Goal: Use online tool/utility

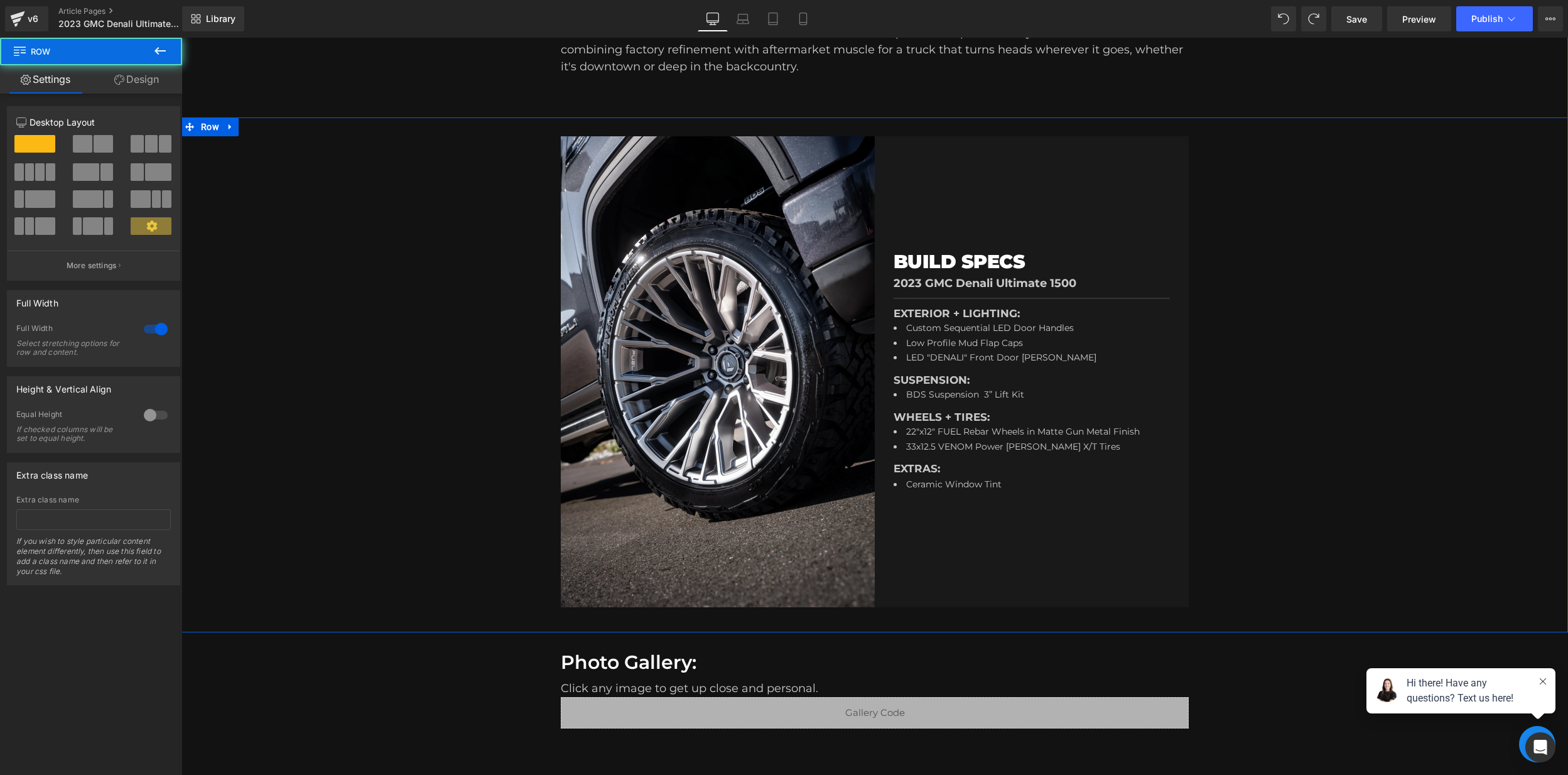
click at [1483, 176] on div "Image BUILD SPECS Heading 2023 GMC Denali Ultimate 1500 Text Block Separator EX…" at bounding box center [874, 375] width 1386 height 515
drag, startPoint x: 1450, startPoint y: 337, endPoint x: 1428, endPoint y: 339, distance: 22.1
click at [1450, 337] on div "Image BUILD SPECS Heading 2023 GMC Denali Ultimate 1500 Text Block Separator EX…" at bounding box center [874, 375] width 1386 height 515
click at [433, 316] on div "Image BUILD SPECS Heading 2023 GMC Denali Ultimate 1500 Text Block Separator EX…" at bounding box center [874, 375] width 1386 height 515
click at [1446, 300] on div "Image BUILD SPECS Heading 2023 GMC Denali Ultimate 1500 Text Block Separator EX…" at bounding box center [874, 375] width 1386 height 515
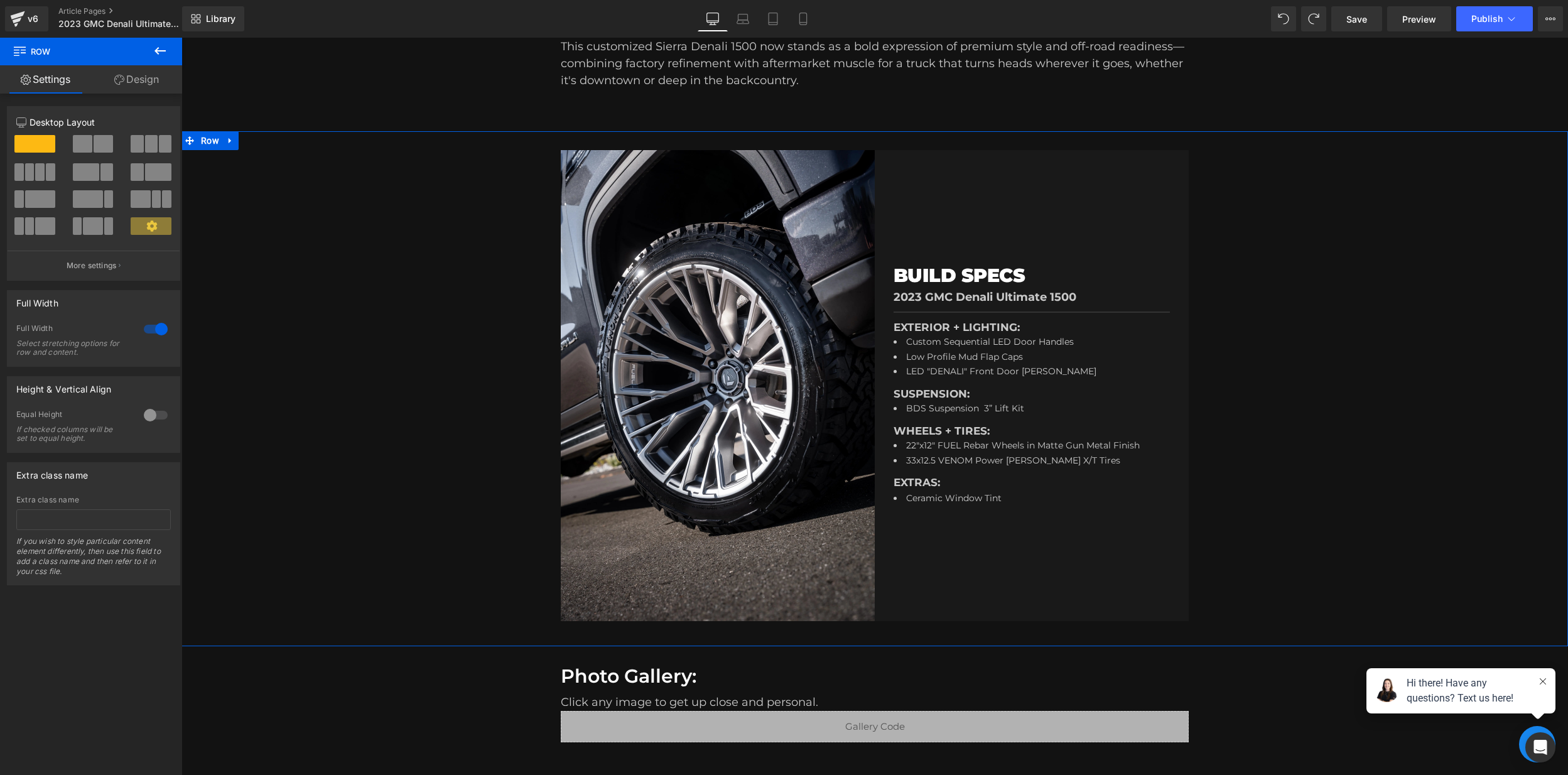
scroll to position [691, 0]
click at [151, 416] on div at bounding box center [156, 415] width 30 height 20
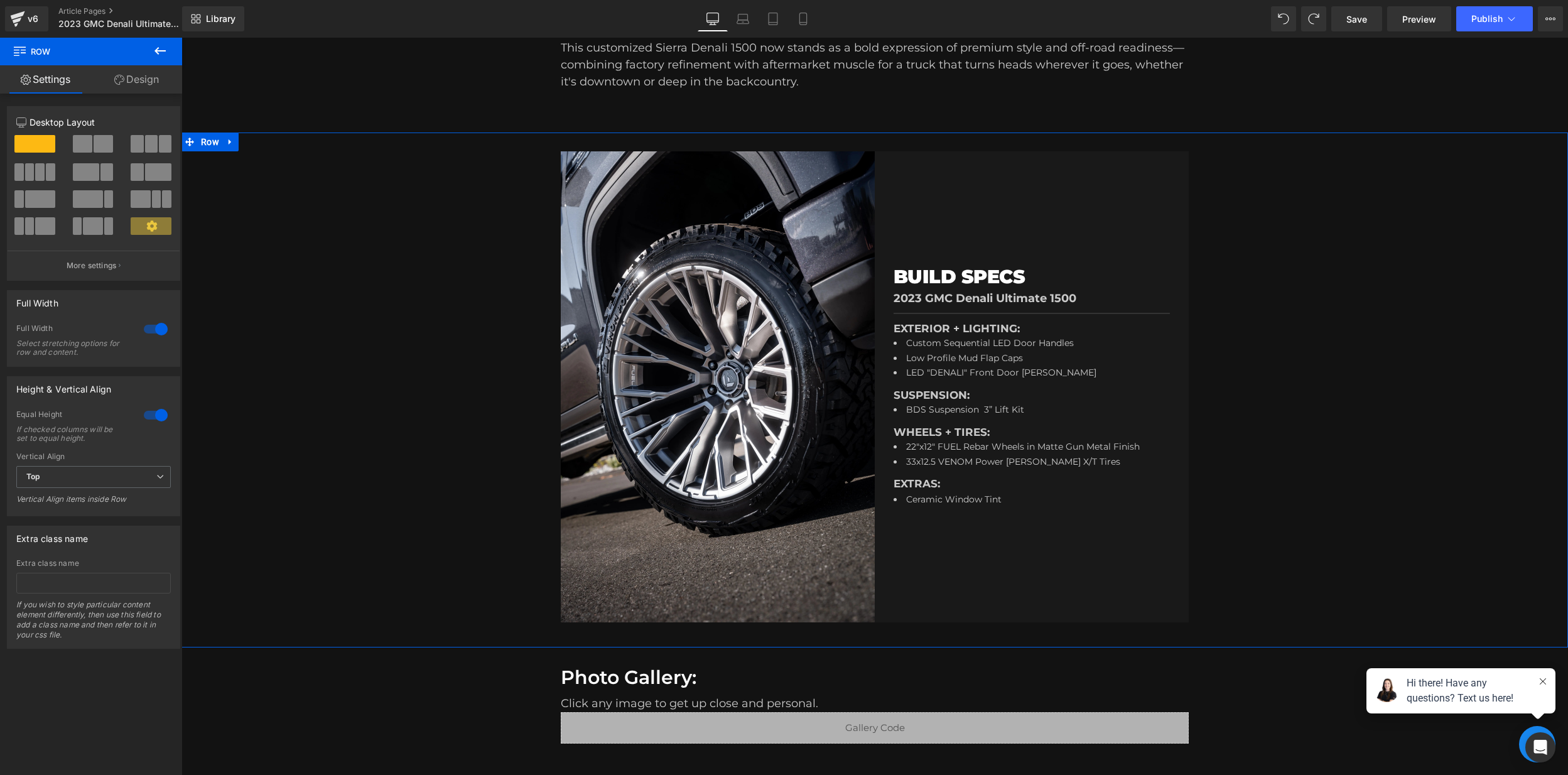
click at [152, 415] on div at bounding box center [156, 415] width 30 height 20
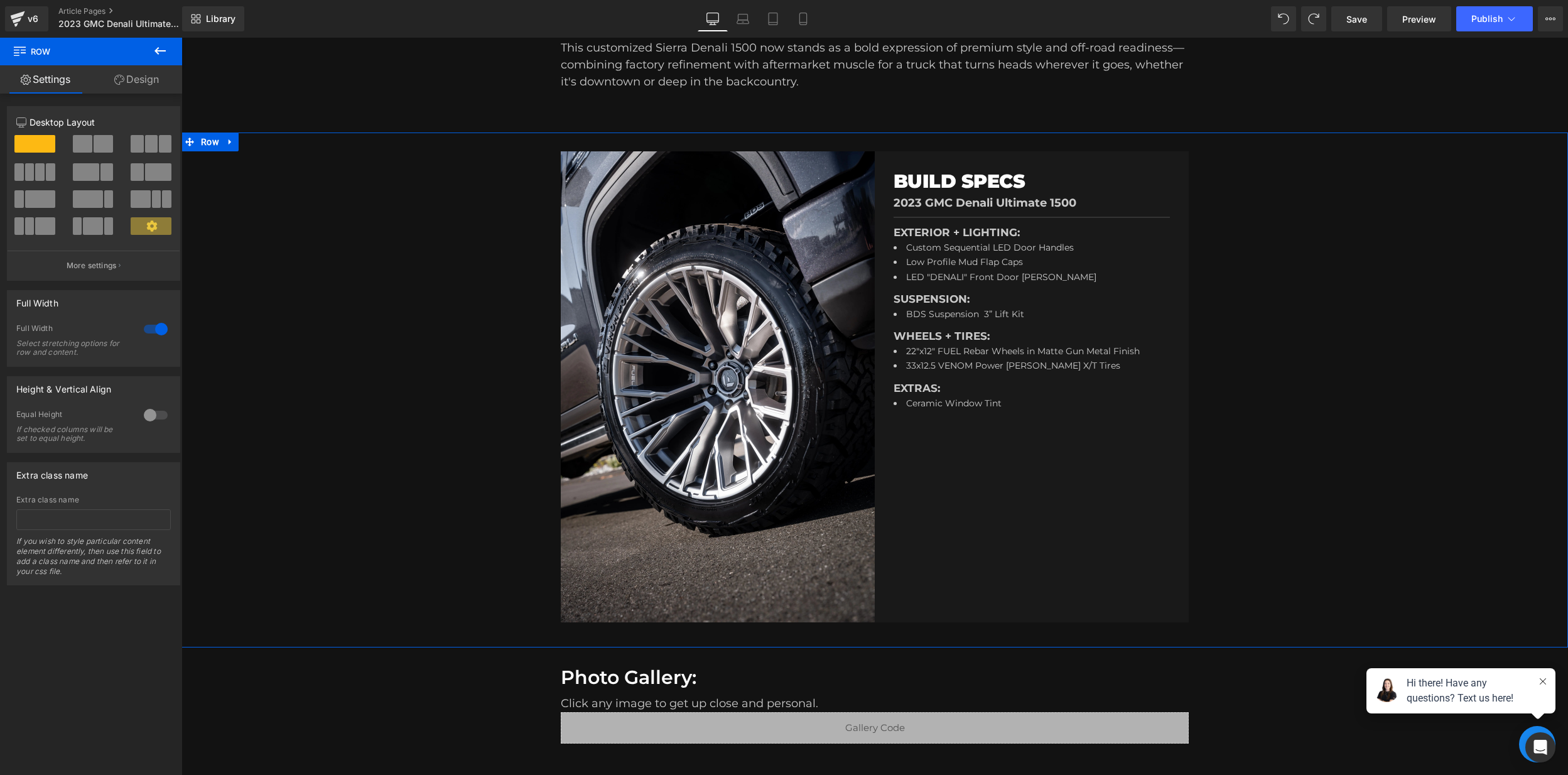
click at [154, 412] on div at bounding box center [156, 415] width 30 height 20
click at [151, 415] on div at bounding box center [156, 415] width 30 height 20
click at [160, 416] on div at bounding box center [156, 415] width 30 height 20
click at [157, 416] on div at bounding box center [156, 415] width 30 height 20
click at [416, 383] on div "Image BUILD SPECS Heading 2023 GMC Denali Ultimate 1500 Text Block Separator EX…" at bounding box center [874, 390] width 1386 height 515
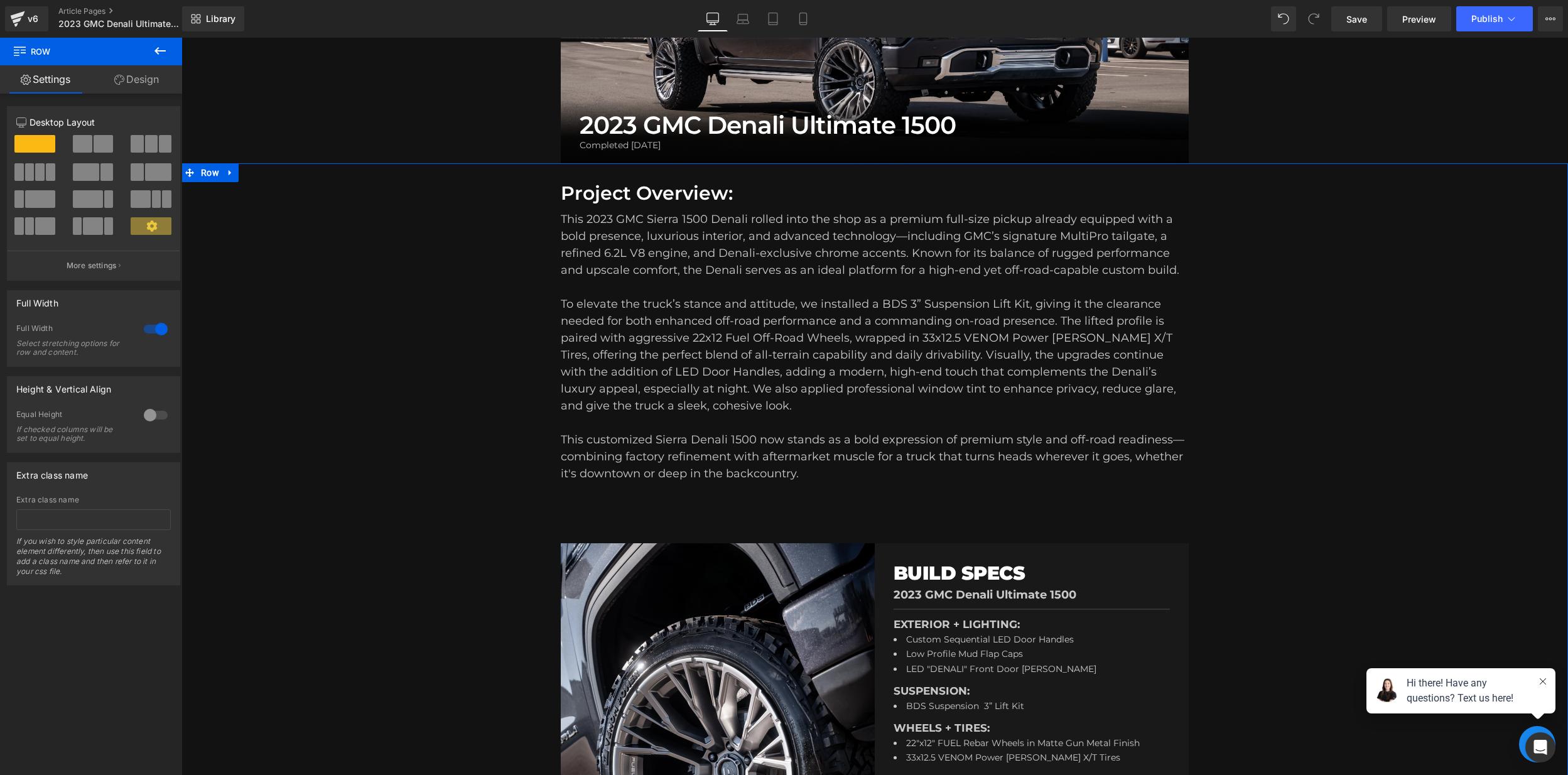
scroll to position [299, 0]
click at [1428, 18] on span "Preview" at bounding box center [1419, 19] width 34 height 13
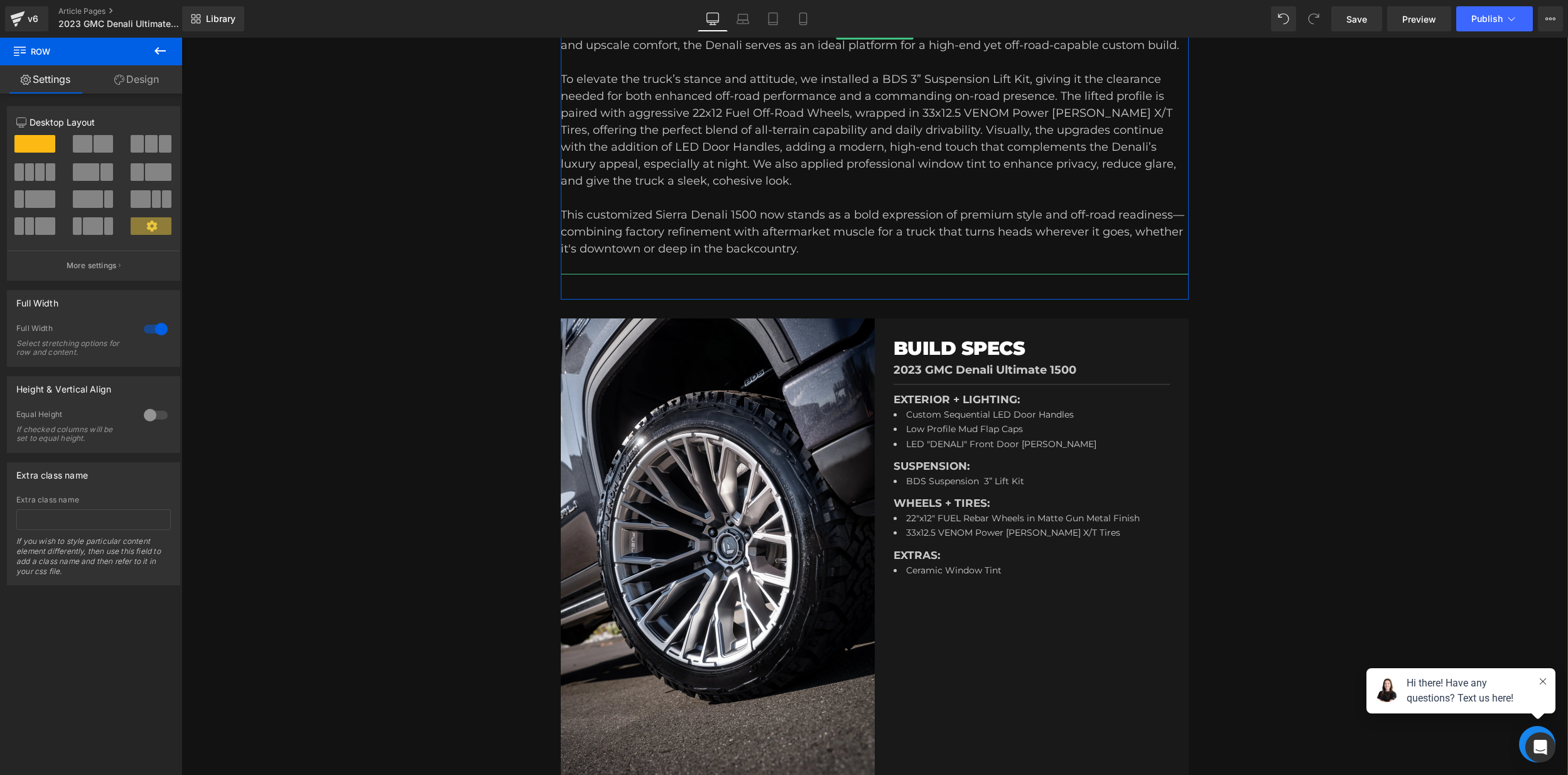
scroll to position [636, 0]
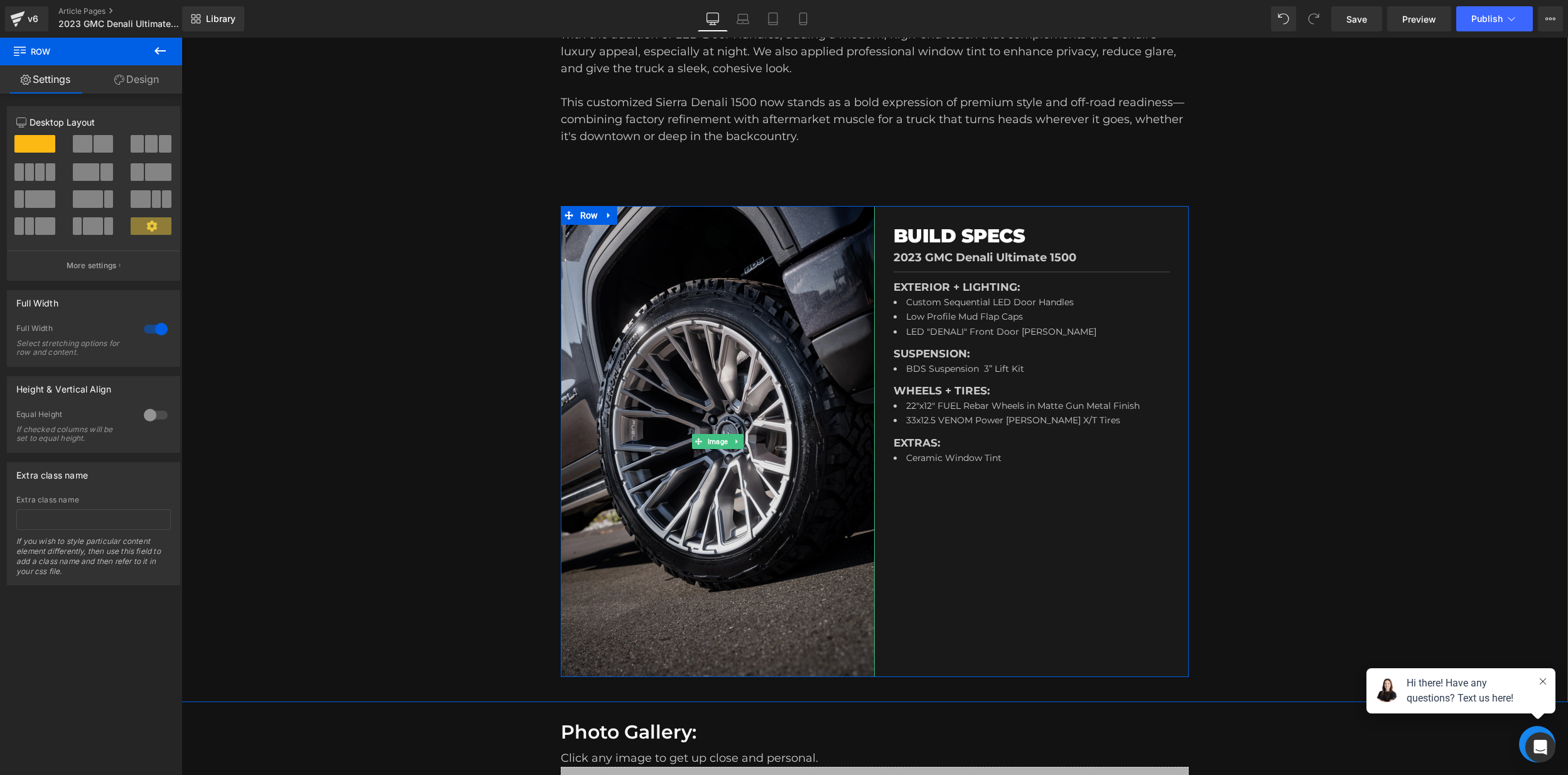
click at [769, 435] on img at bounding box center [718, 442] width 314 height 471
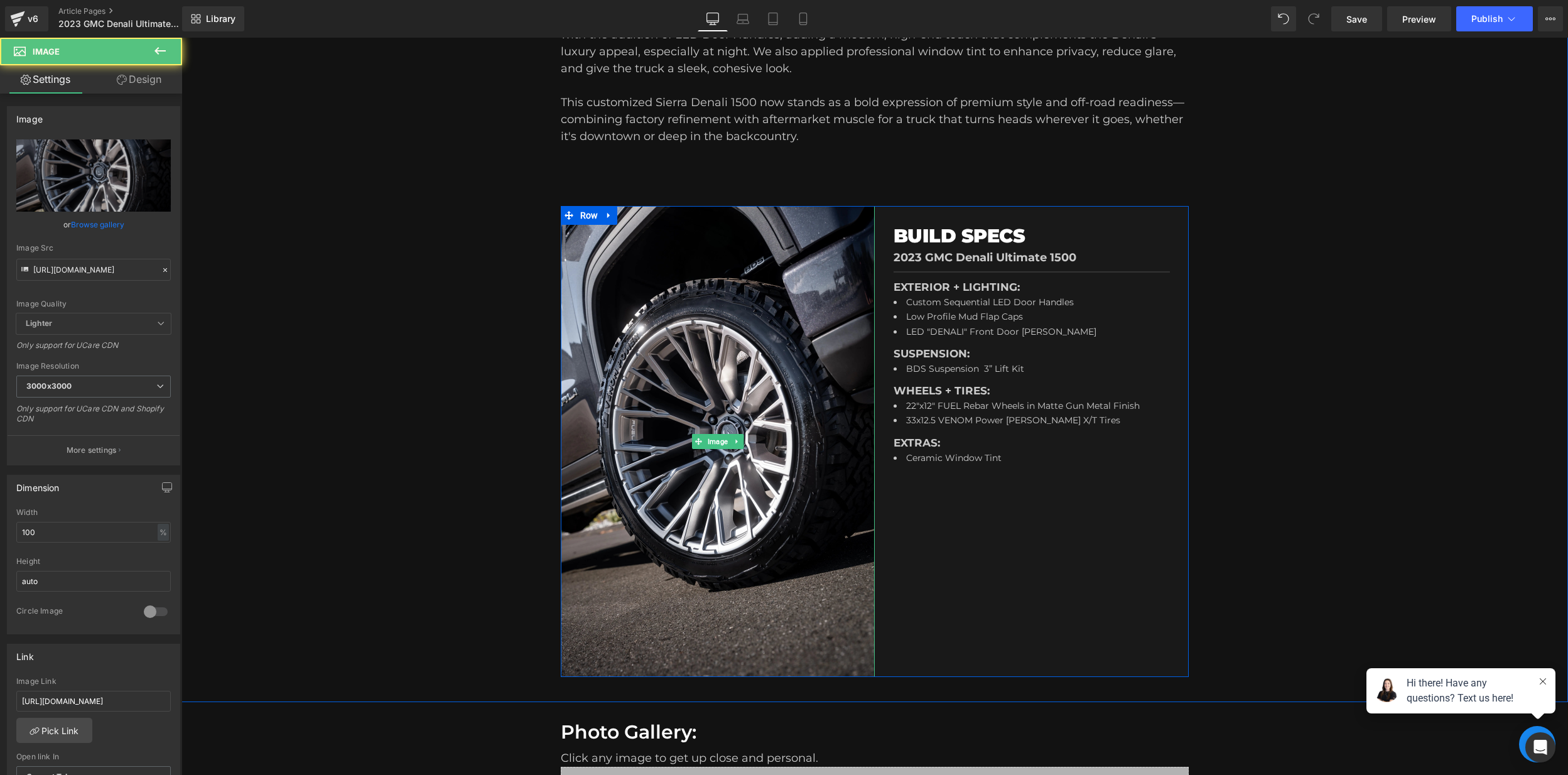
click at [736, 438] on icon at bounding box center [737, 442] width 7 height 8
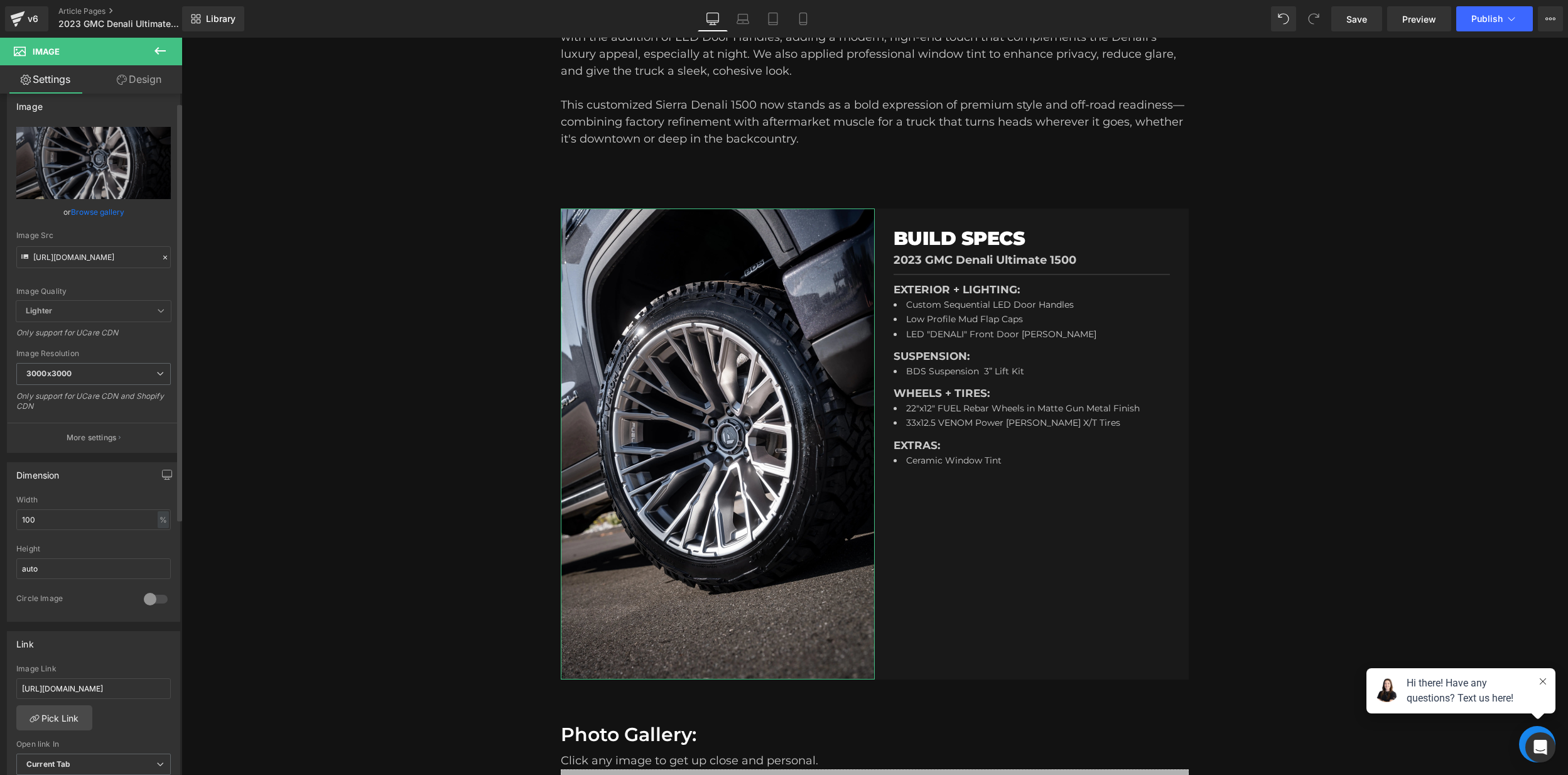
scroll to position [14, 0]
click at [153, 572] on input "auto" at bounding box center [93, 567] width 154 height 21
click at [105, 604] on div "Circle Image" at bounding box center [93, 605] width 154 height 28
click at [1008, 546] on div "BUILD SPECS Heading 2023 GMC Denali Ultimate 1500 Text Block Separator EXTERIOR…" at bounding box center [1032, 444] width 314 height 471
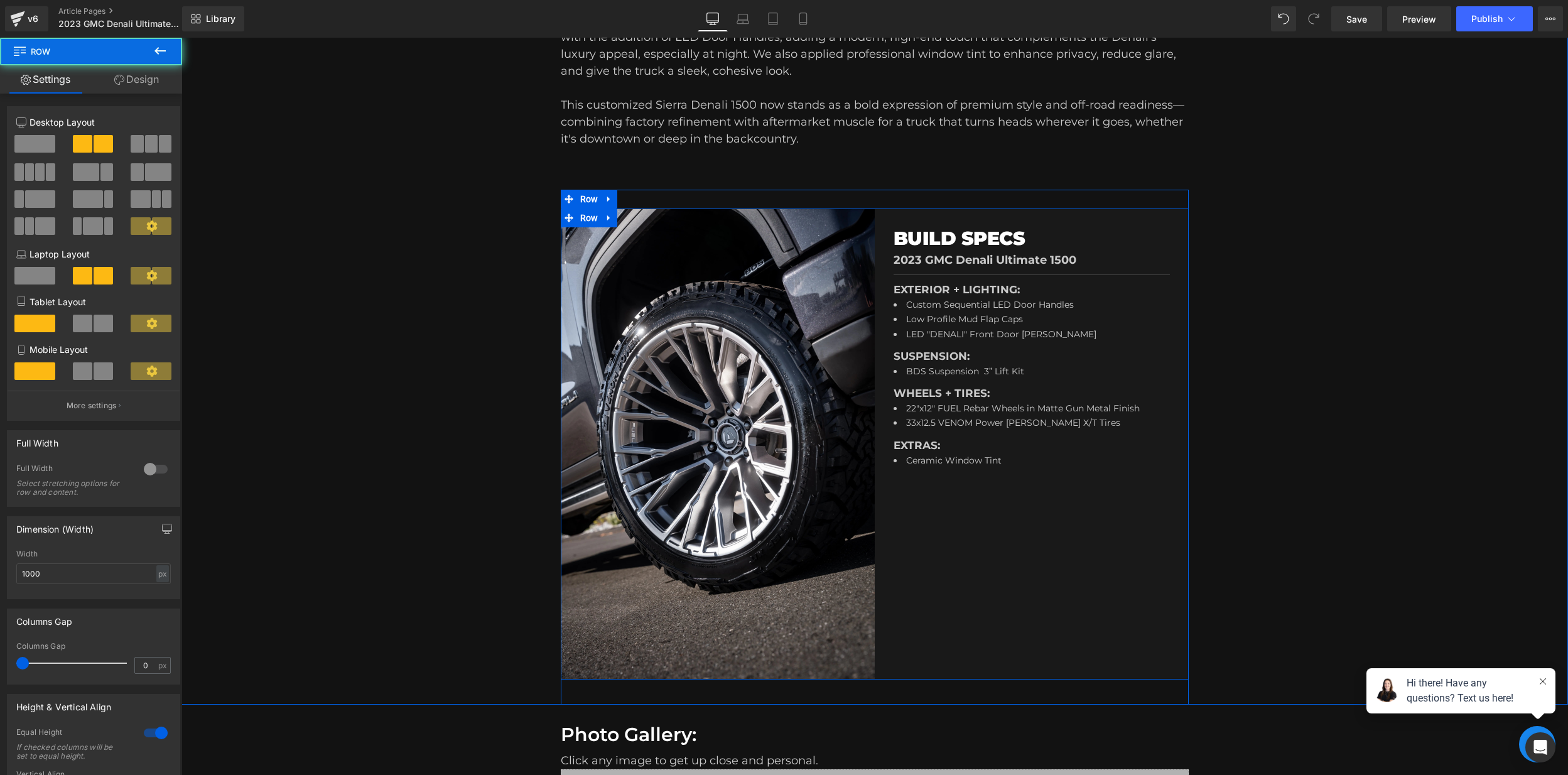
click at [972, 506] on div "BUILD SPECS Heading 2023 GMC Denali Ultimate 1500 Text Block Separator EXTERIOR…" at bounding box center [1032, 444] width 314 height 471
click at [987, 433] on div "BUILD SPECS Heading 2023 GMC Denali Ultimate 1500 Text Block Separator EXTERIOR…" at bounding box center [1031, 348] width 276 height 242
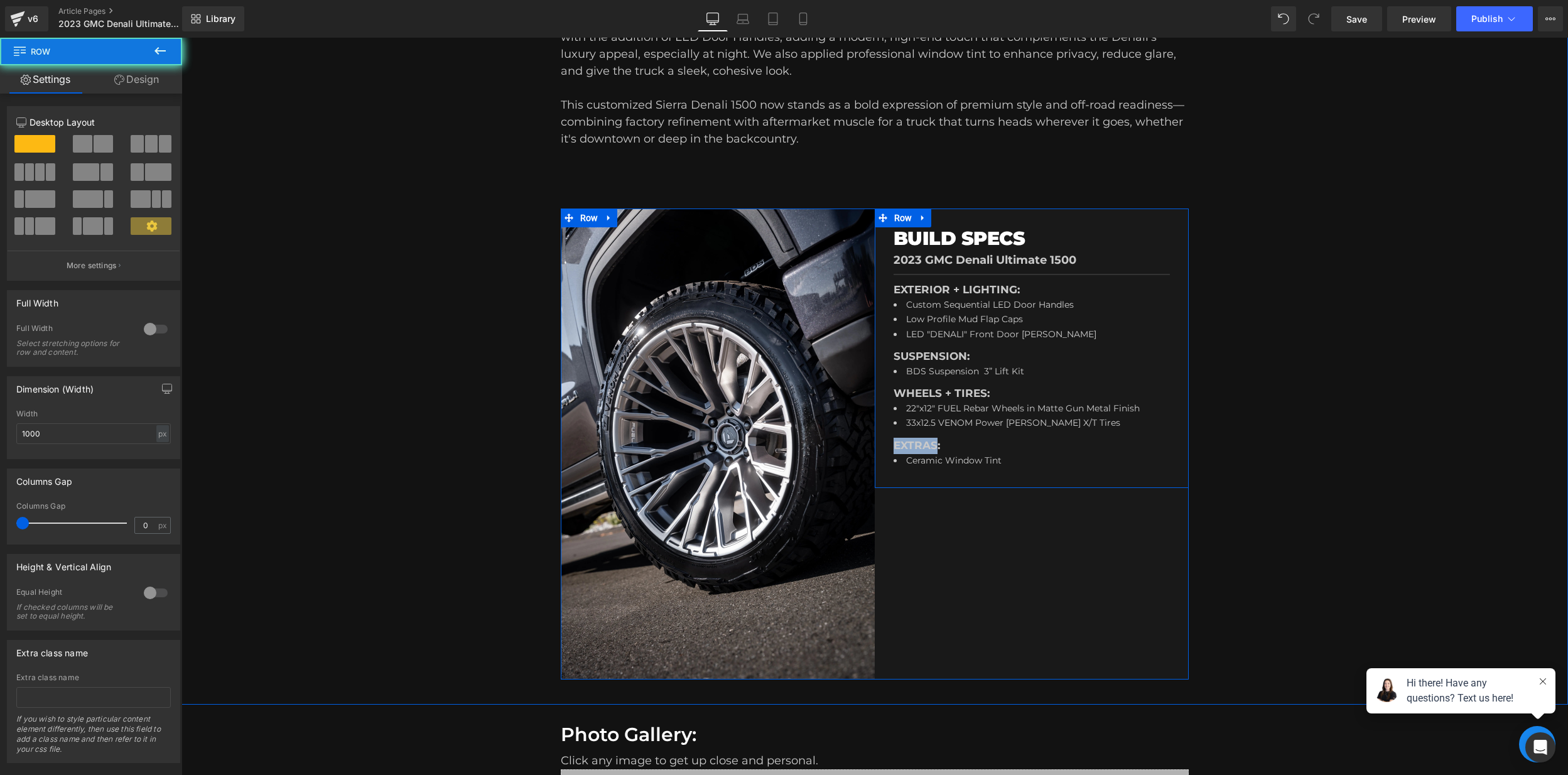
click at [987, 433] on div "BUILD SPECS Heading 2023 GMC Denali Ultimate 1500 Text Block Separator EXTERIOR…" at bounding box center [1031, 348] width 276 height 242
click at [1011, 455] on div "Ceramic Window Tint Text Block" at bounding box center [1031, 462] width 276 height 15
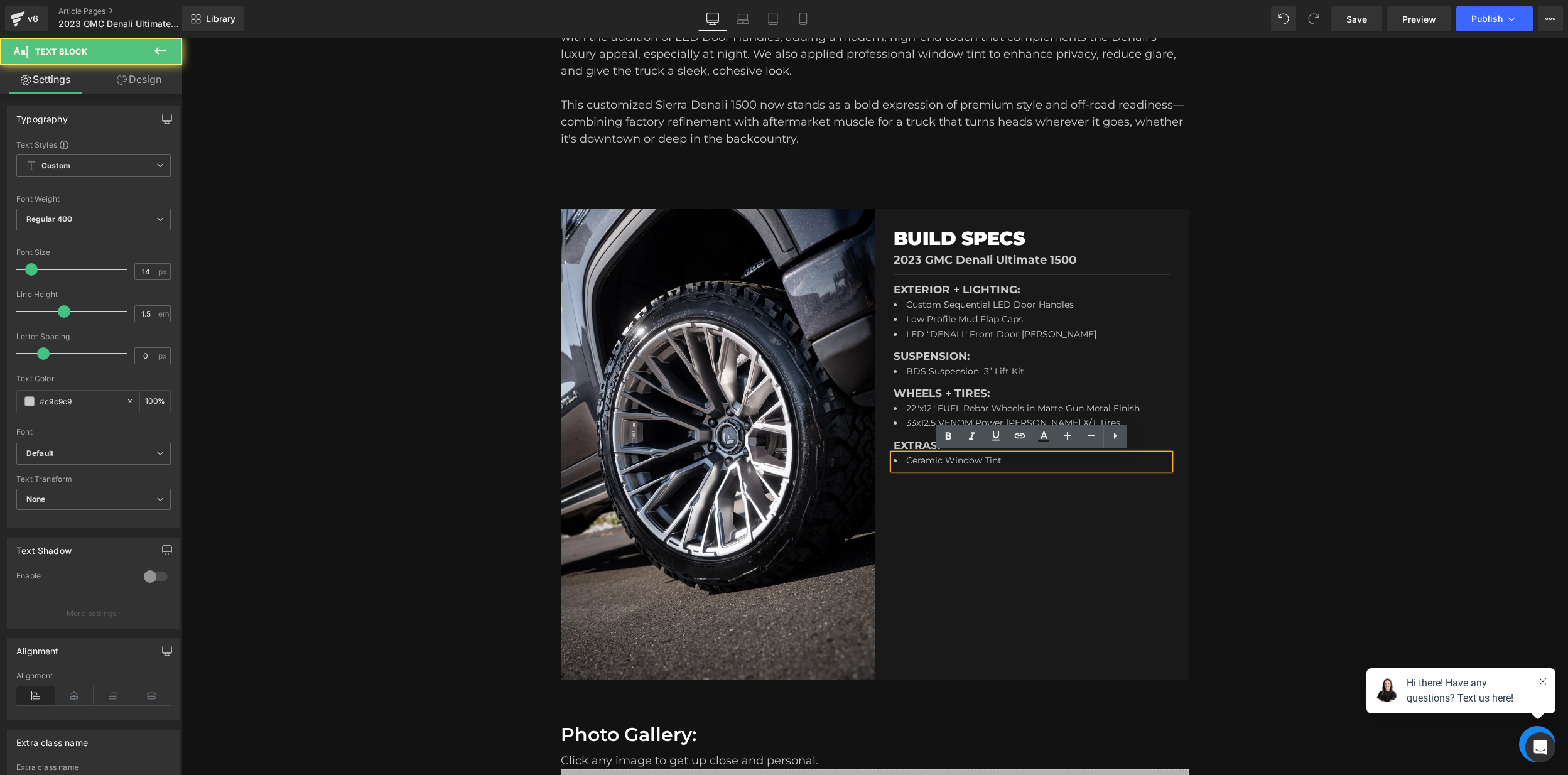
click at [1031, 462] on li "Ceramic Window Tint" at bounding box center [1029, 462] width 272 height 15
click at [1004, 521] on div "BUILD SPECS Heading 2023 GMC Denali Ultimate 1500 Text Block Separator EXTERIOR…" at bounding box center [1032, 444] width 314 height 471
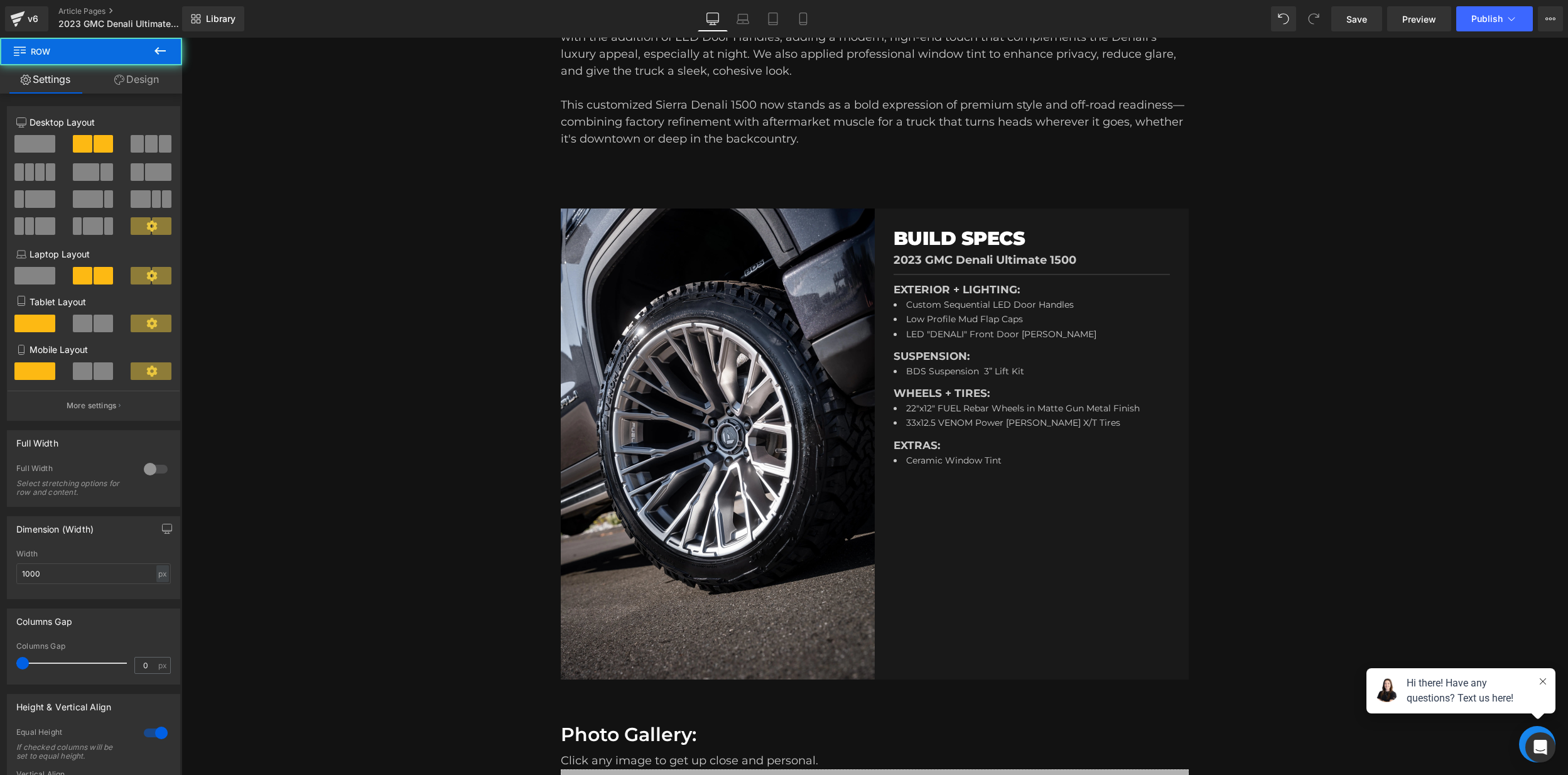
click at [1000, 576] on div "BUILD SPECS Heading 2023 GMC Denali Ultimate 1500 Text Block Separator EXTERIOR…" at bounding box center [1032, 444] width 314 height 471
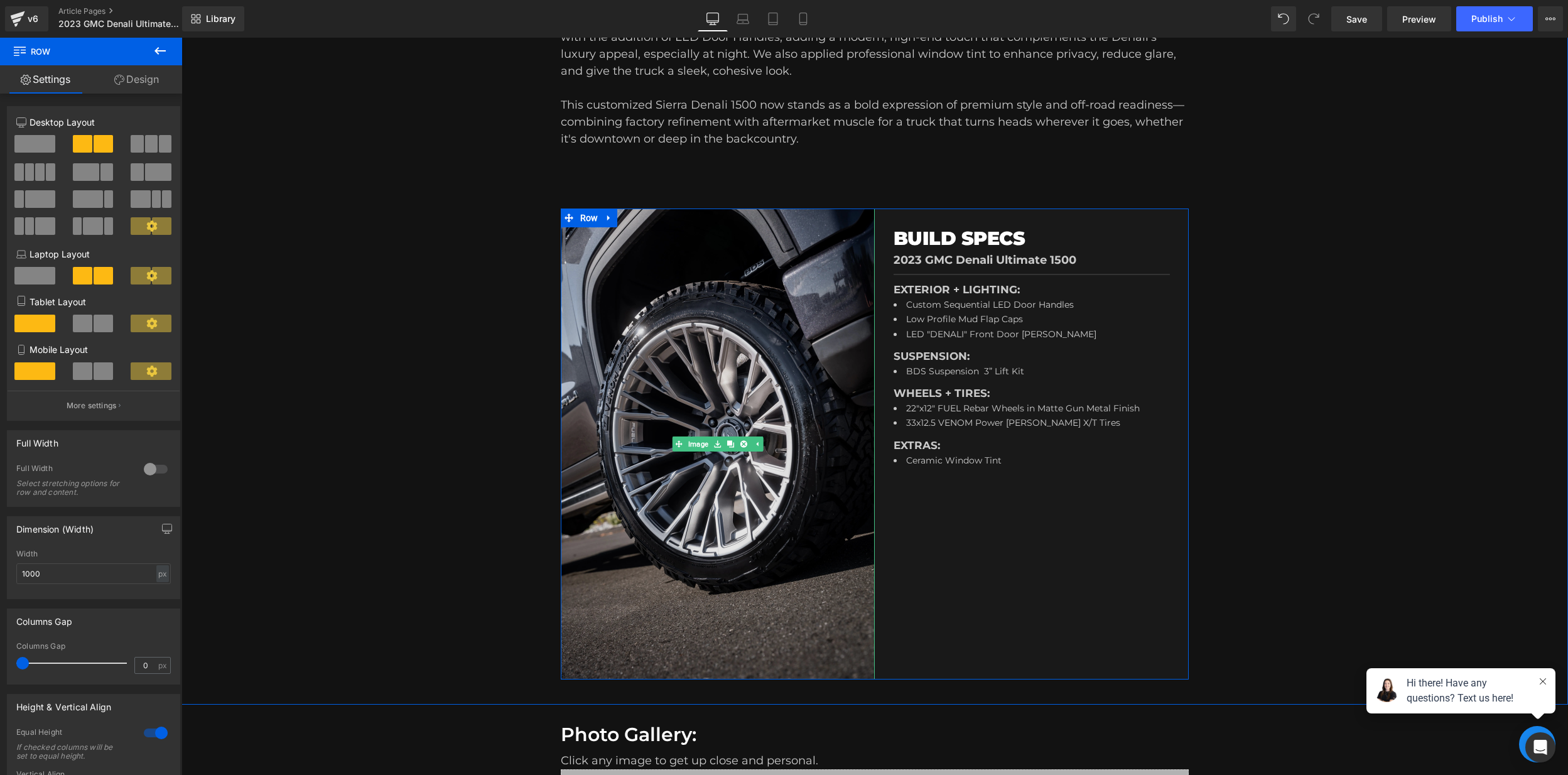
click at [772, 313] on img at bounding box center [718, 444] width 314 height 471
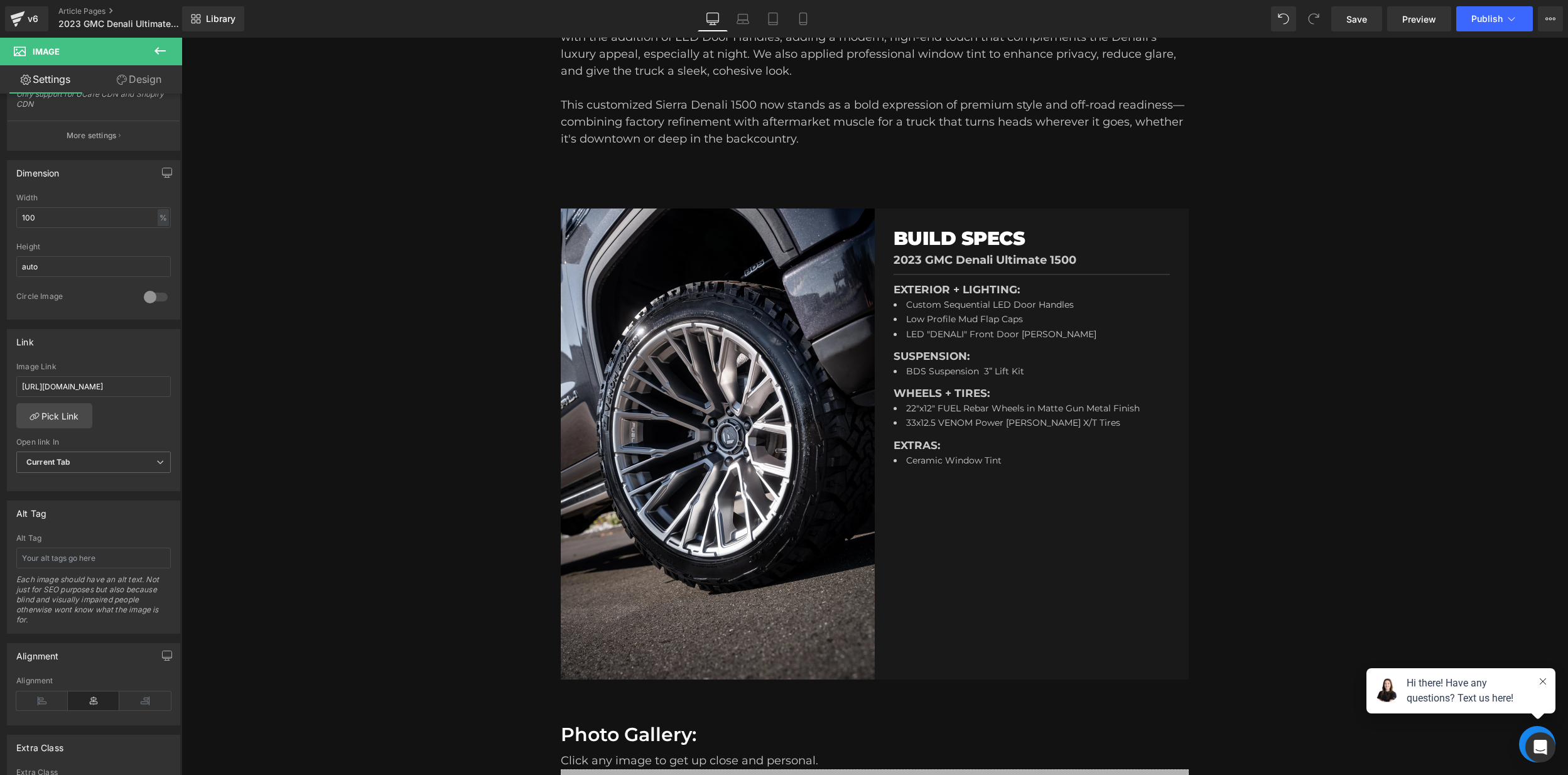
scroll to position [1175, 0]
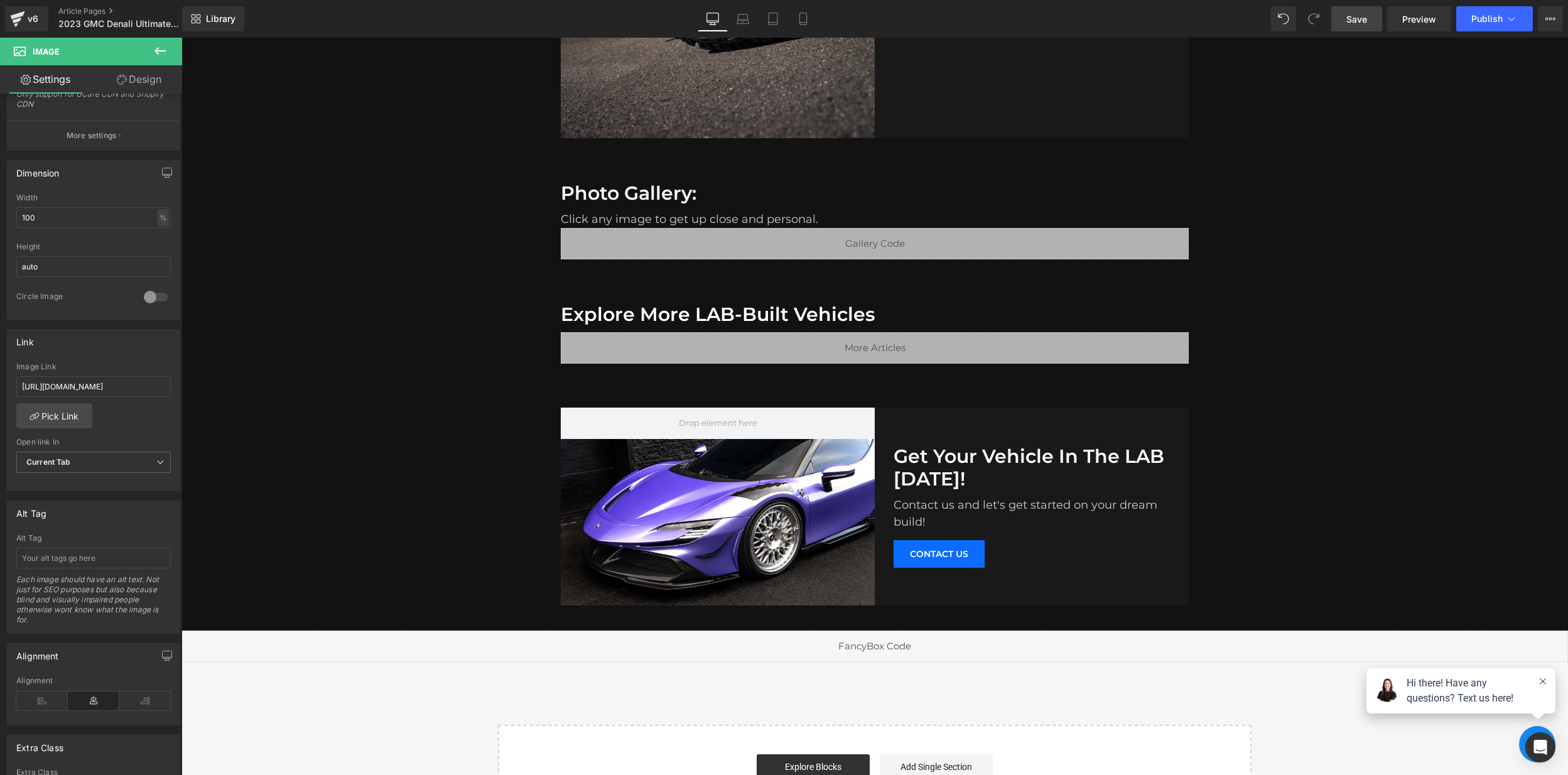
click at [1355, 26] on link "Save" at bounding box center [1356, 19] width 51 height 25
